Goal: Navigation & Orientation: Find specific page/section

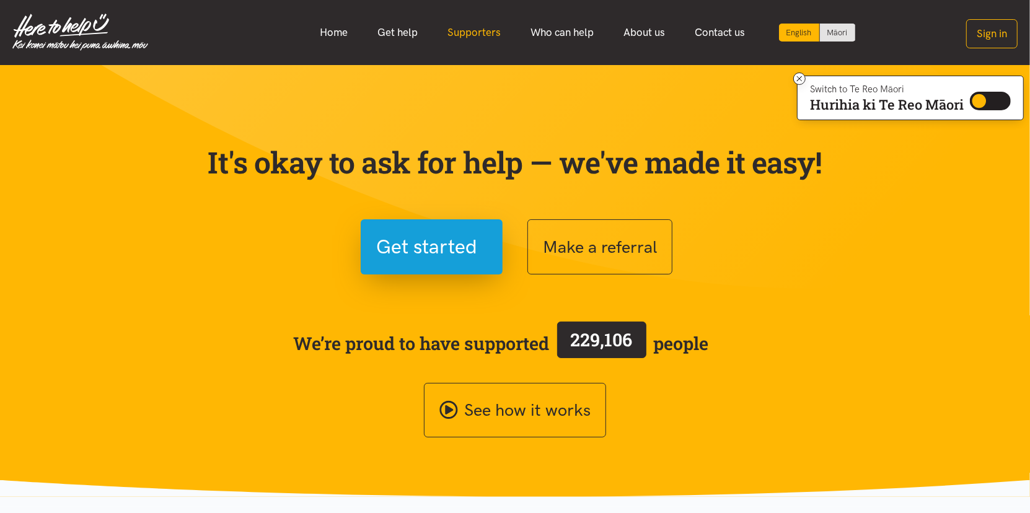
click at [483, 29] on link "Supporters" at bounding box center [474, 32] width 83 height 27
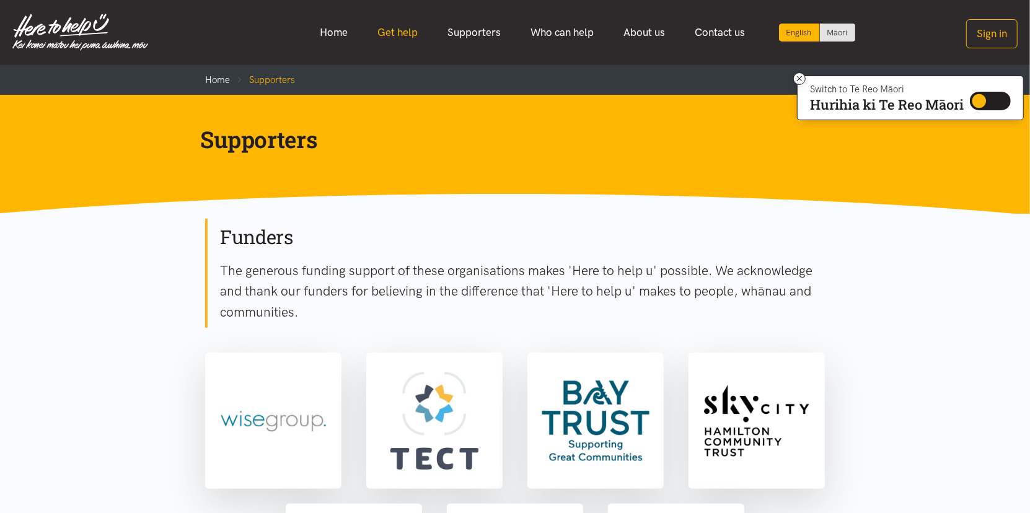
click at [391, 29] on link "Get help" at bounding box center [398, 32] width 70 height 27
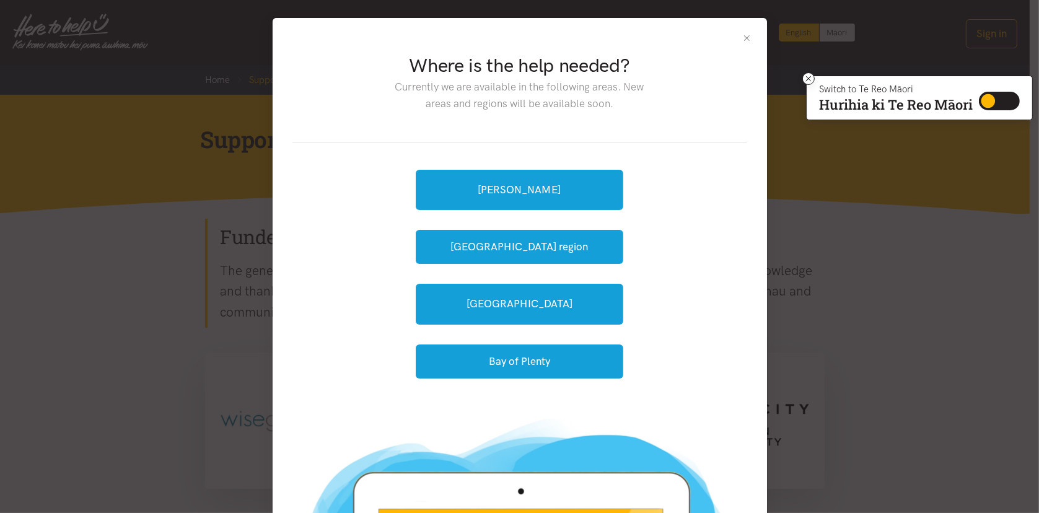
click at [746, 41] on button "Close" at bounding box center [747, 38] width 11 height 11
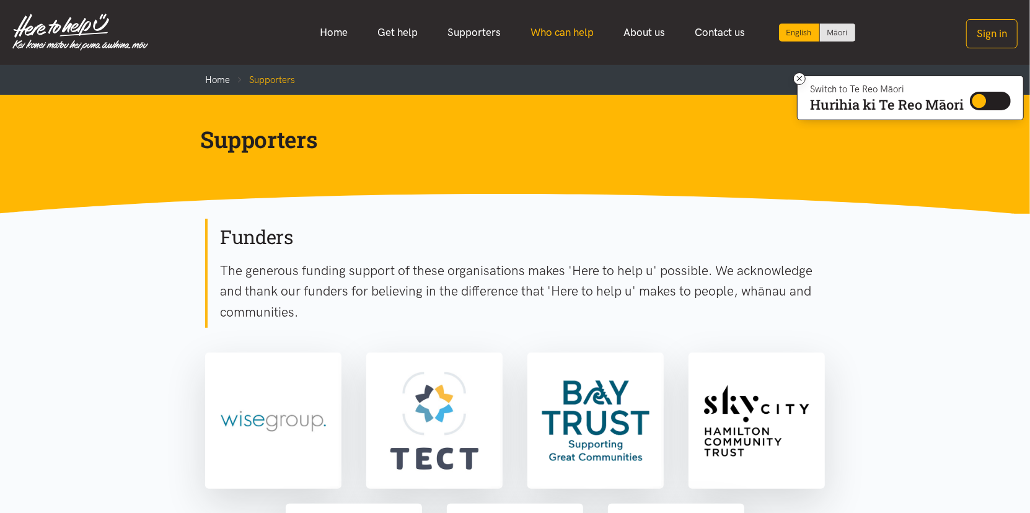
click at [558, 35] on link "Who can help" at bounding box center [562, 32] width 93 height 27
